Goal: Ask a question

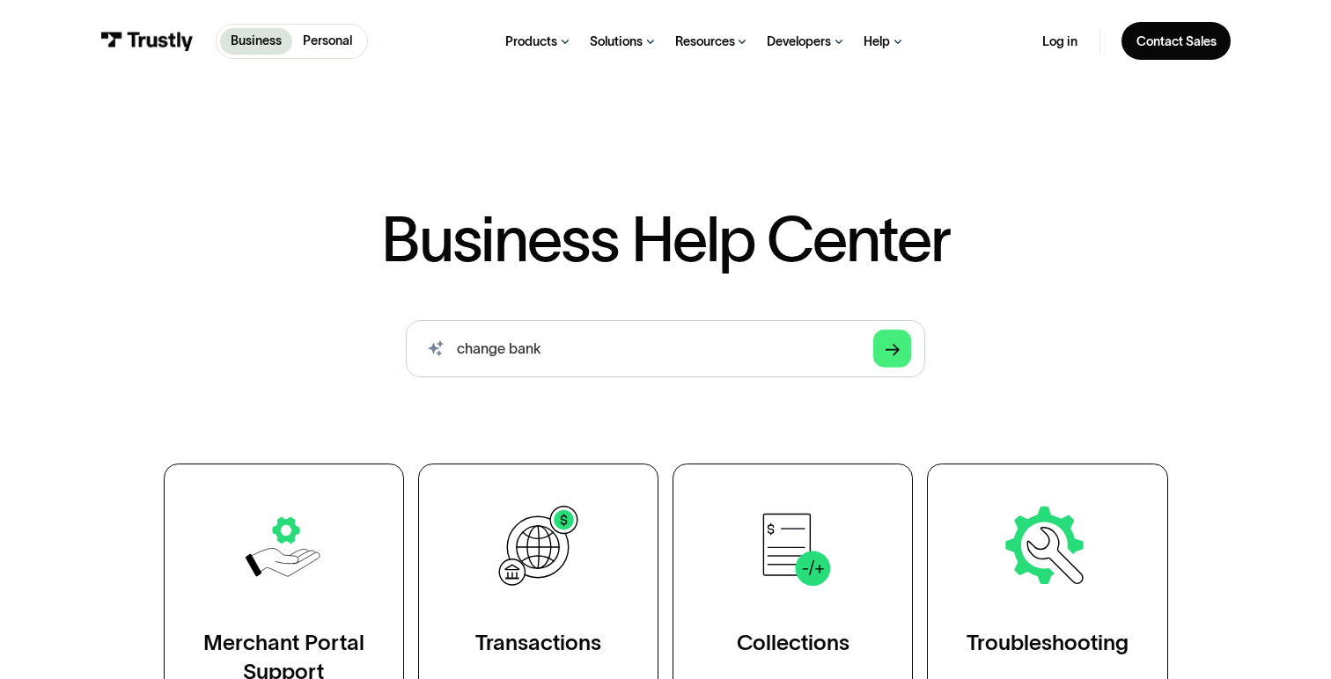
type input "change bank"
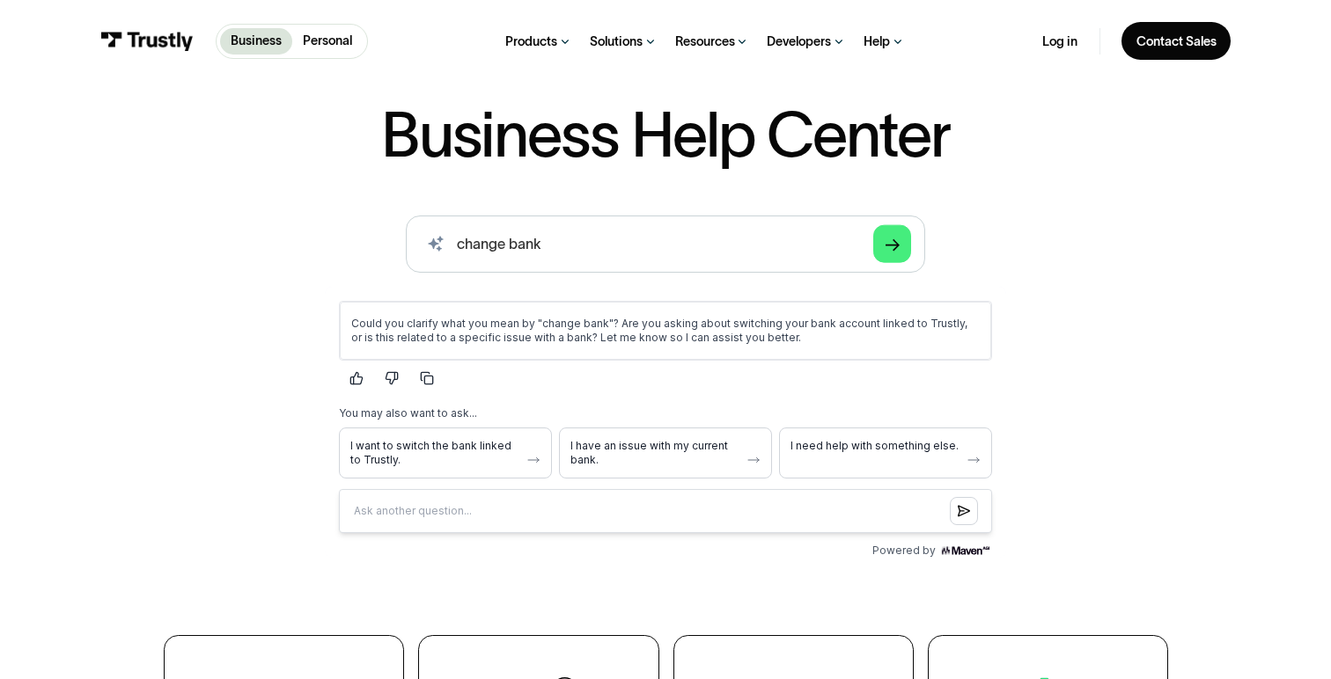
scroll to position [109, 0]
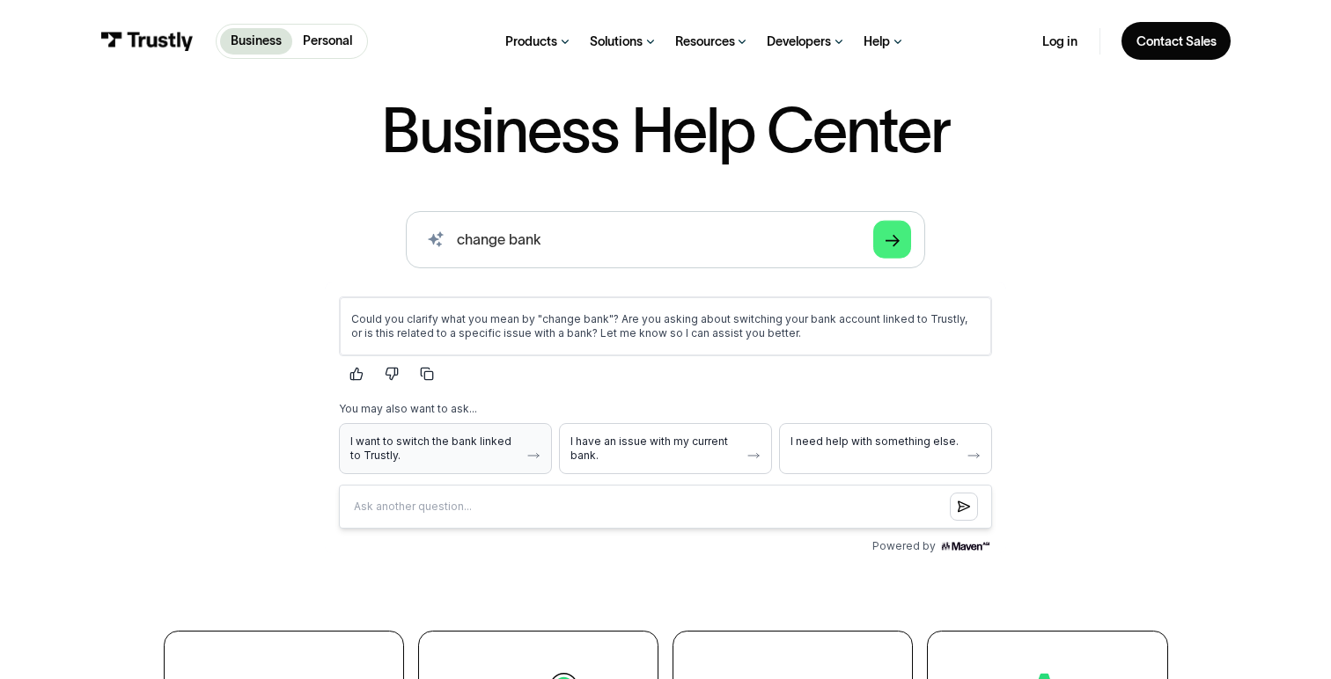
click at [392, 457] on span "I want to switch the bank linked to Trustly." at bounding box center [433, 449] width 169 height 28
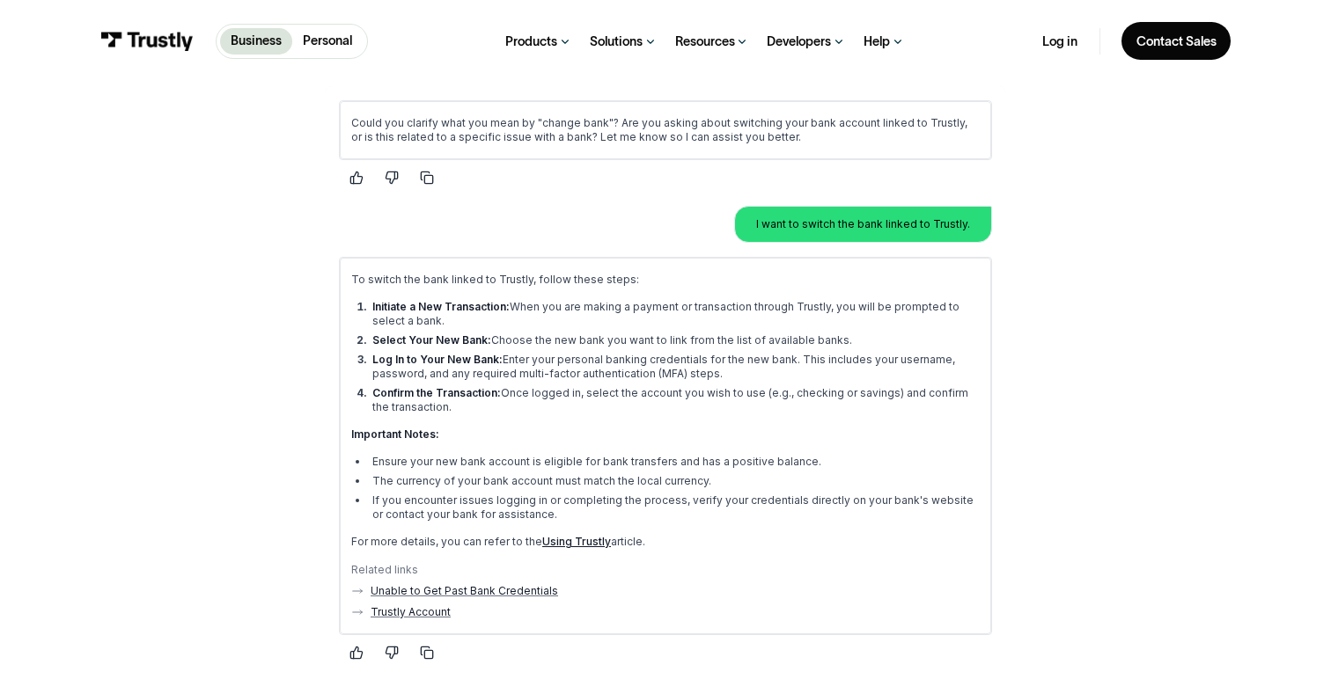
scroll to position [307, 0]
click at [582, 542] on link "Using Trustly" at bounding box center [575, 539] width 69 height 13
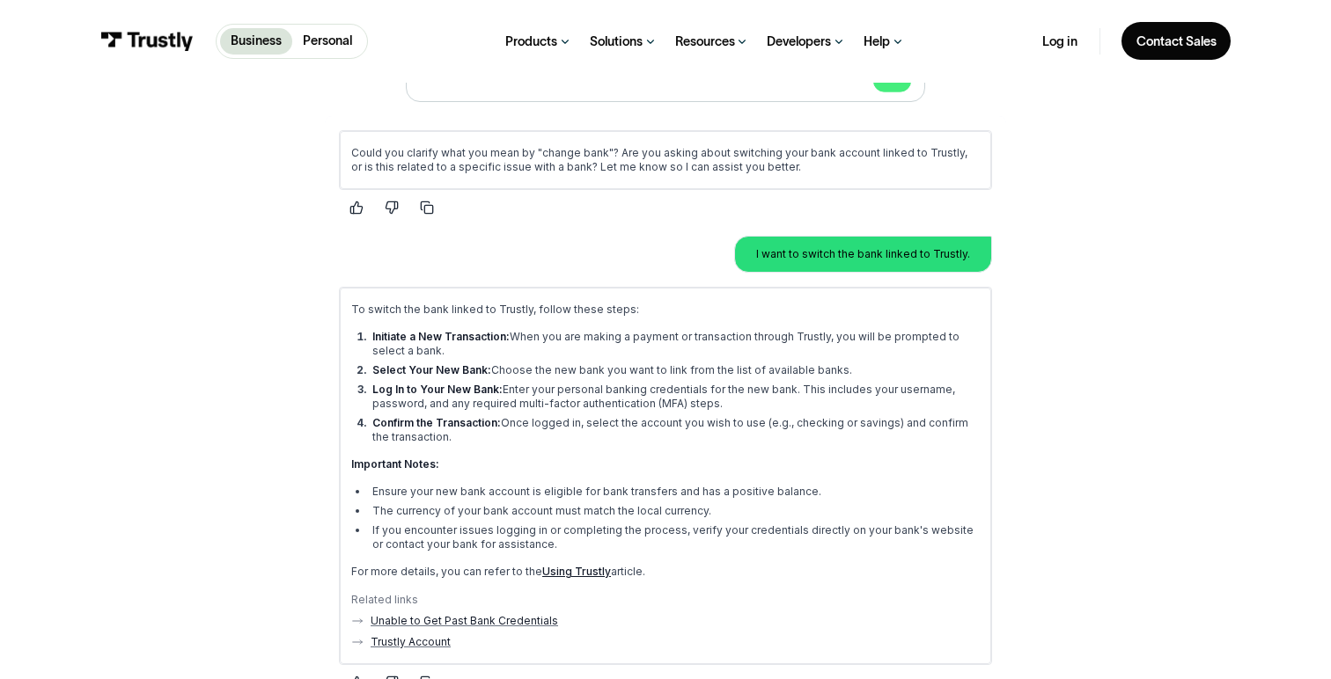
scroll to position [284, 0]
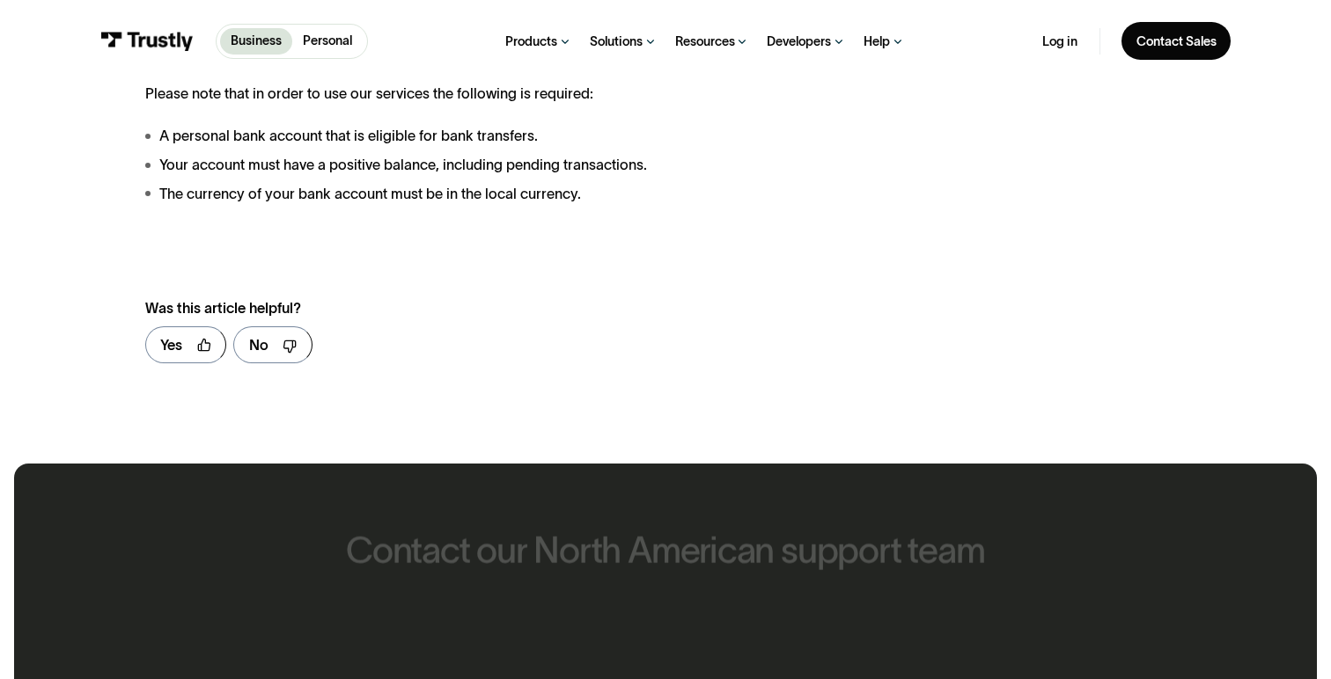
scroll to position [627, 0]
